Goal: Task Accomplishment & Management: Use online tool/utility

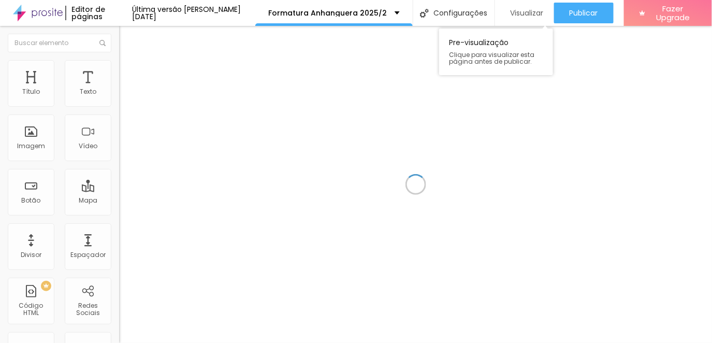
click at [522, 11] on span "Visualizar" at bounding box center [526, 13] width 33 height 8
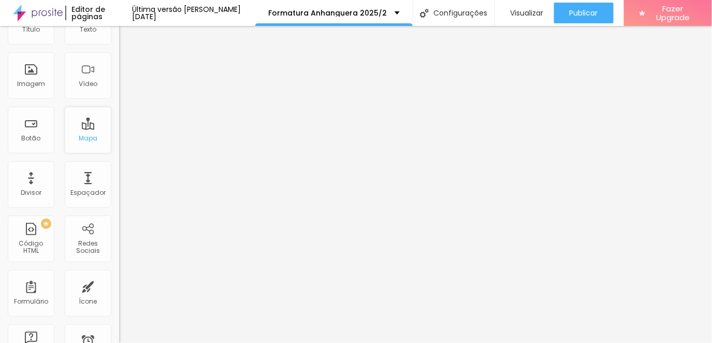
scroll to position [172, 0]
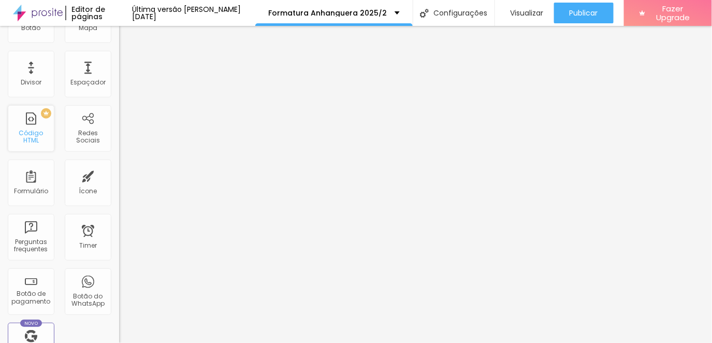
click at [34, 137] on div "Código HTML" at bounding box center [30, 136] width 41 height 15
click at [48, 115] on div "PREMIUM" at bounding box center [29, 113] width 46 height 10
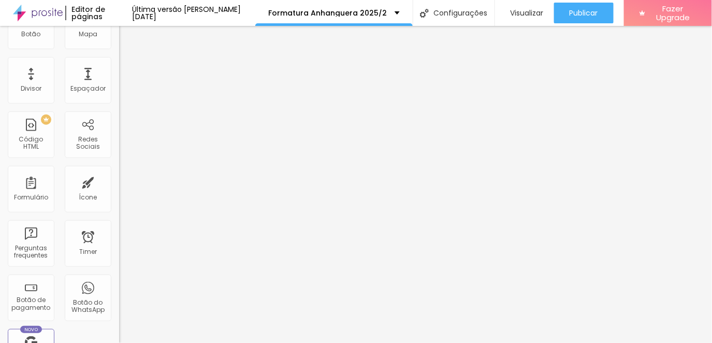
scroll to position [0, 0]
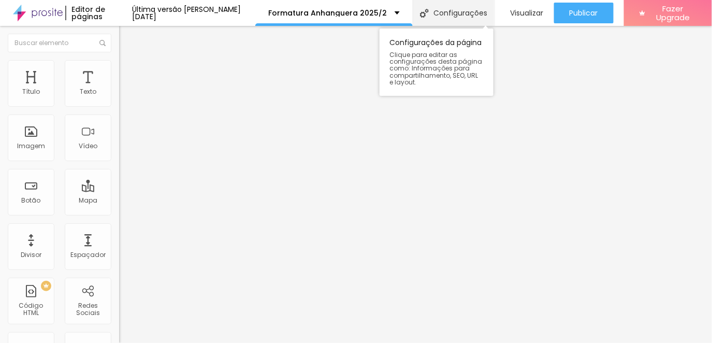
click at [477, 4] on div "Configurações" at bounding box center [453, 13] width 82 height 26
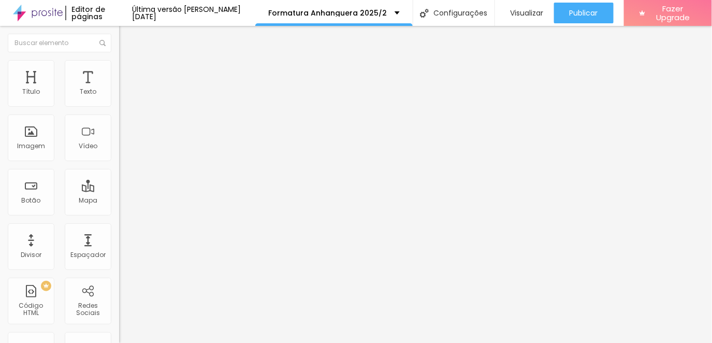
drag, startPoint x: 315, startPoint y: 159, endPoint x: 424, endPoint y: 193, distance: 114.8
drag, startPoint x: 424, startPoint y: 193, endPoint x: 392, endPoint y: 188, distance: 32.9
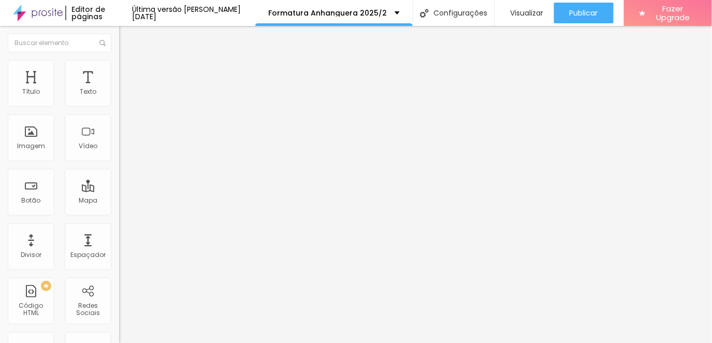
drag, startPoint x: 392, startPoint y: 188, endPoint x: 294, endPoint y: 170, distance: 99.6
drag, startPoint x: 355, startPoint y: 176, endPoint x: 377, endPoint y: 190, distance: 26.6
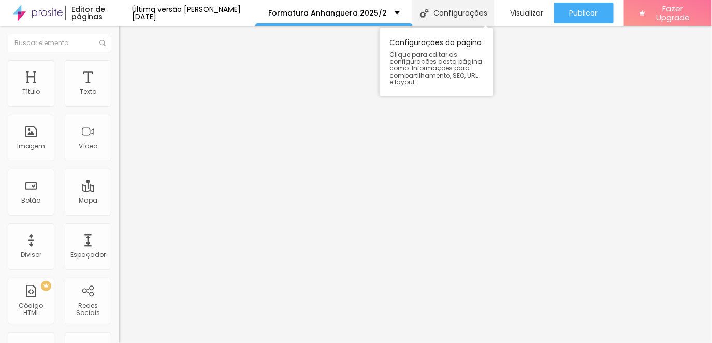
click at [421, 12] on img at bounding box center [424, 13] width 9 height 9
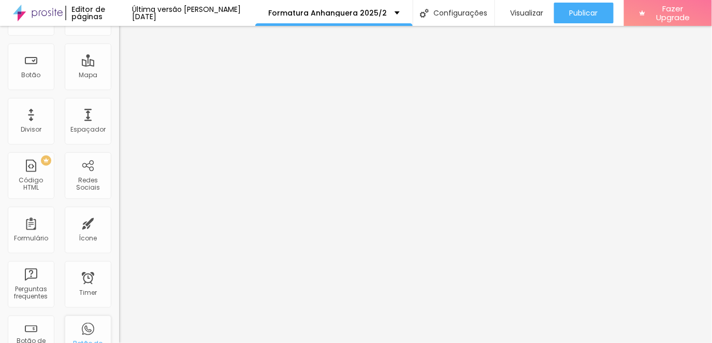
scroll to position [115, 0]
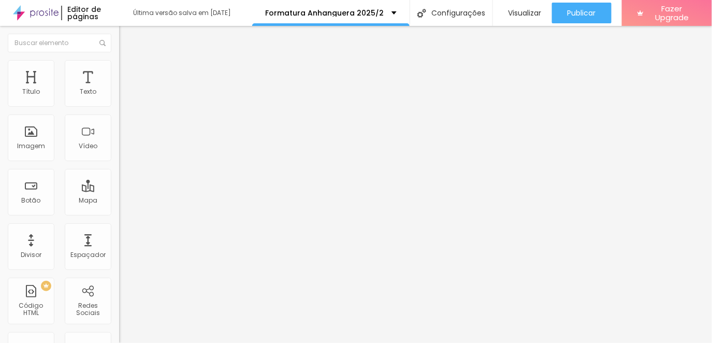
click at [119, 220] on div "Editar Texto Estilo Avançado Tipografia Voltar ao padrão Sombra DESATIVADO Volt…" at bounding box center [178, 184] width 119 height 317
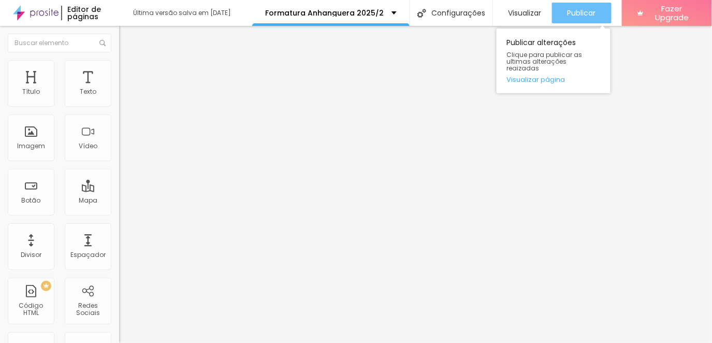
click at [588, 11] on span "Publicar" at bounding box center [581, 13] width 28 height 8
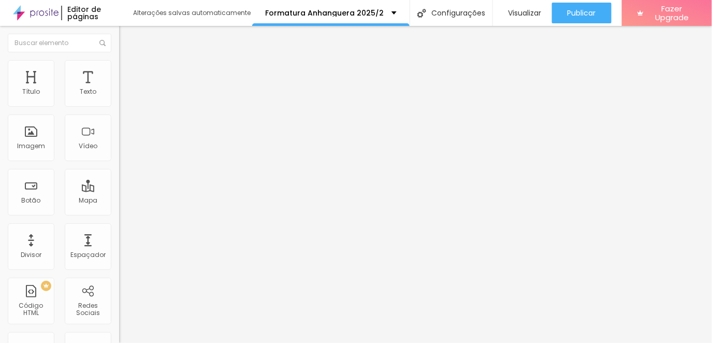
click at [119, 191] on div "Editar Texto Estilo Avançado Tipografia Voltar ao padrão Sombra DESATIVADO Volt…" at bounding box center [178, 184] width 119 height 317
click at [534, 9] on span "Visualizar" at bounding box center [524, 13] width 33 height 8
